Goal: Navigation & Orientation: Understand site structure

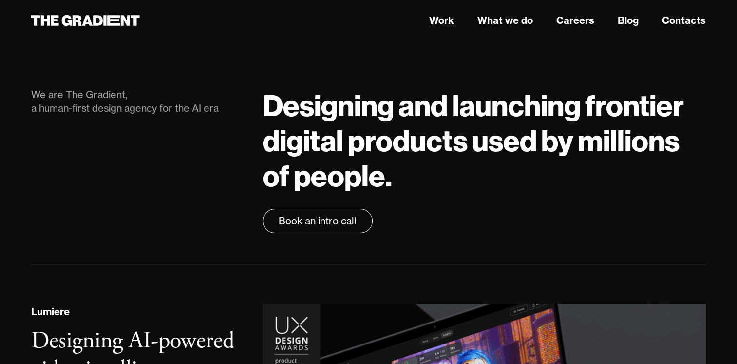
click at [447, 19] on link "Work" at bounding box center [441, 20] width 25 height 15
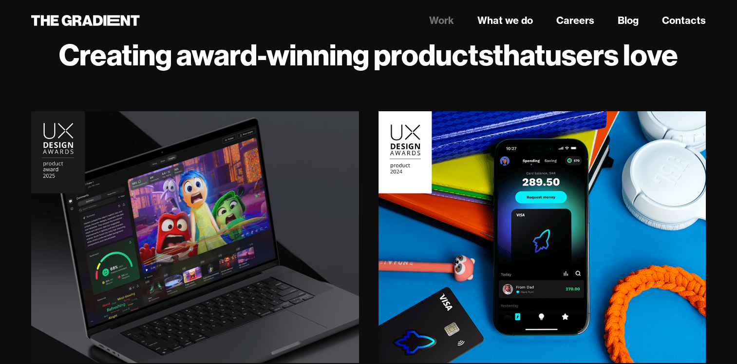
scroll to position [47, 0]
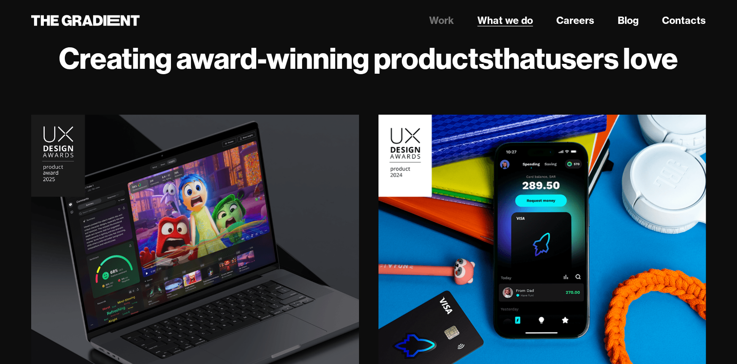
click at [509, 20] on link "What we do" at bounding box center [506, 20] width 56 height 15
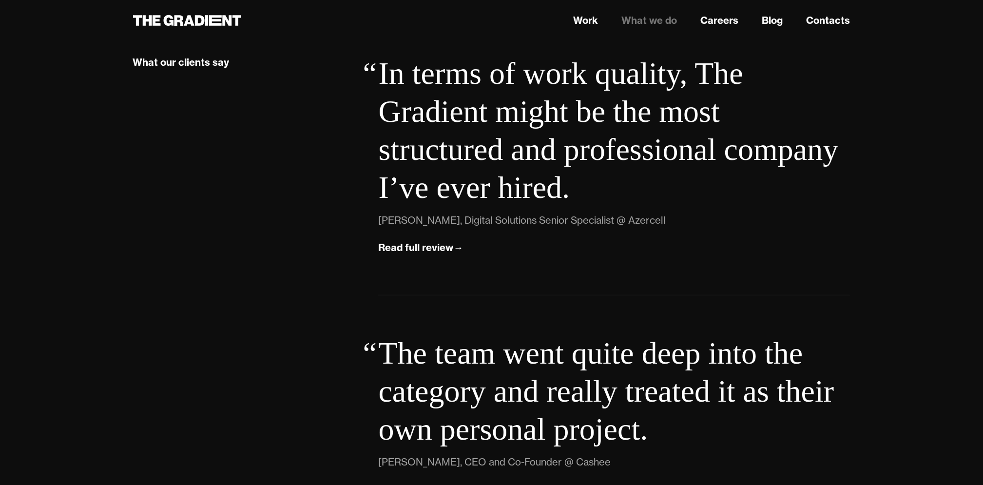
scroll to position [2859, 0]
